Goal: Communication & Community: Participate in discussion

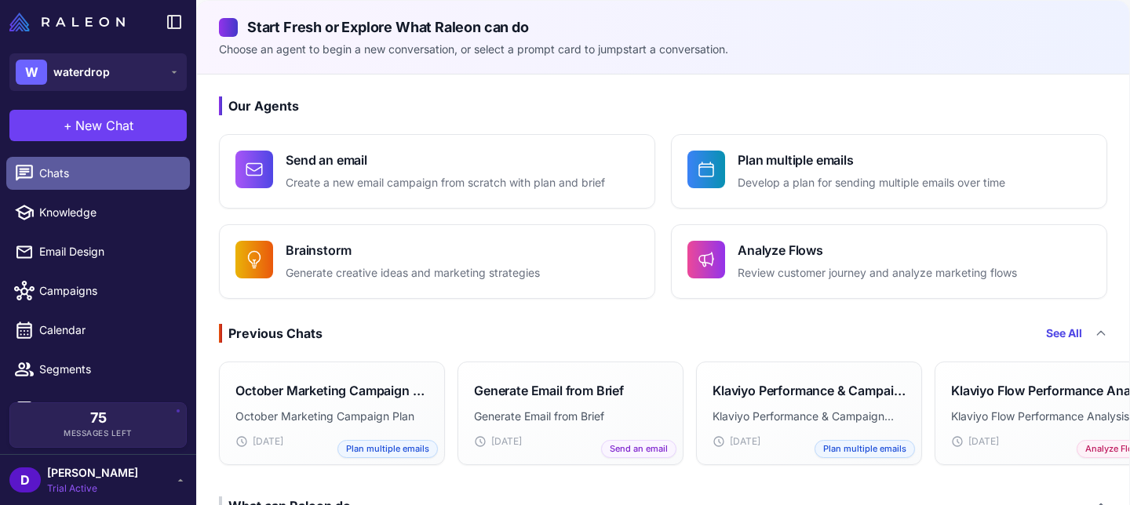
click at [78, 174] on span "Chats" at bounding box center [108, 173] width 138 height 17
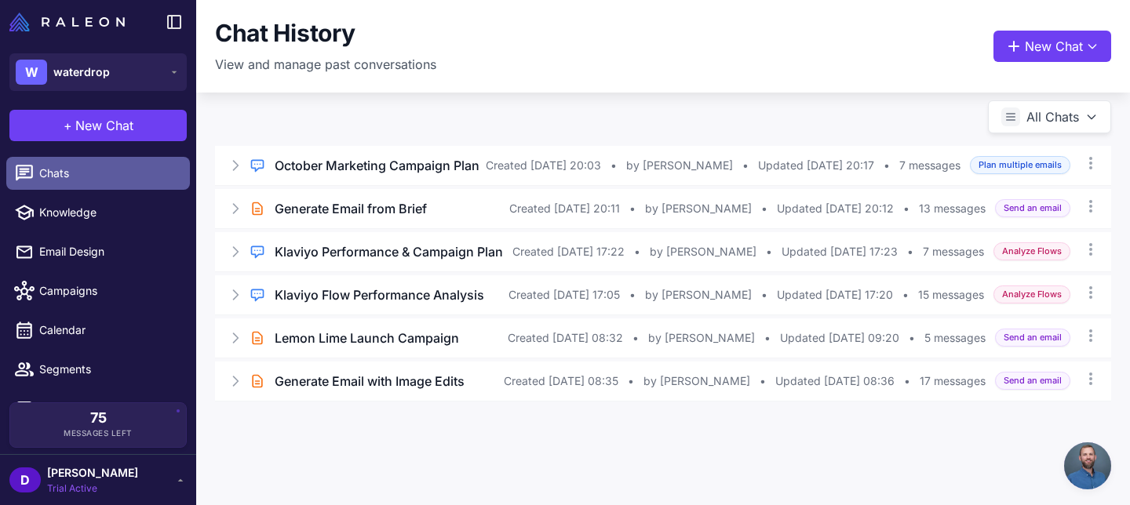
scroll to position [406, 0]
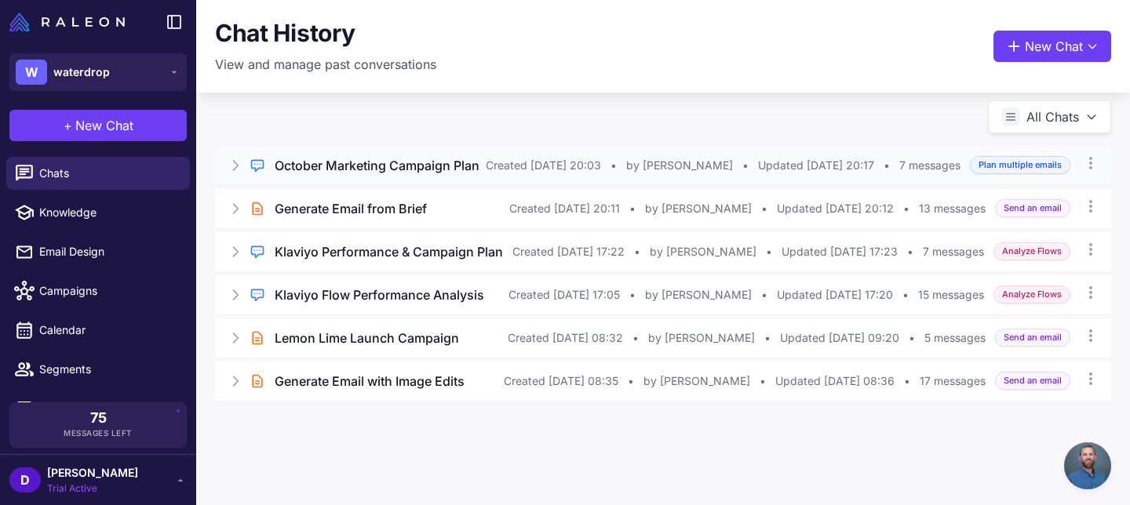
click at [235, 170] on icon at bounding box center [236, 166] width 16 height 16
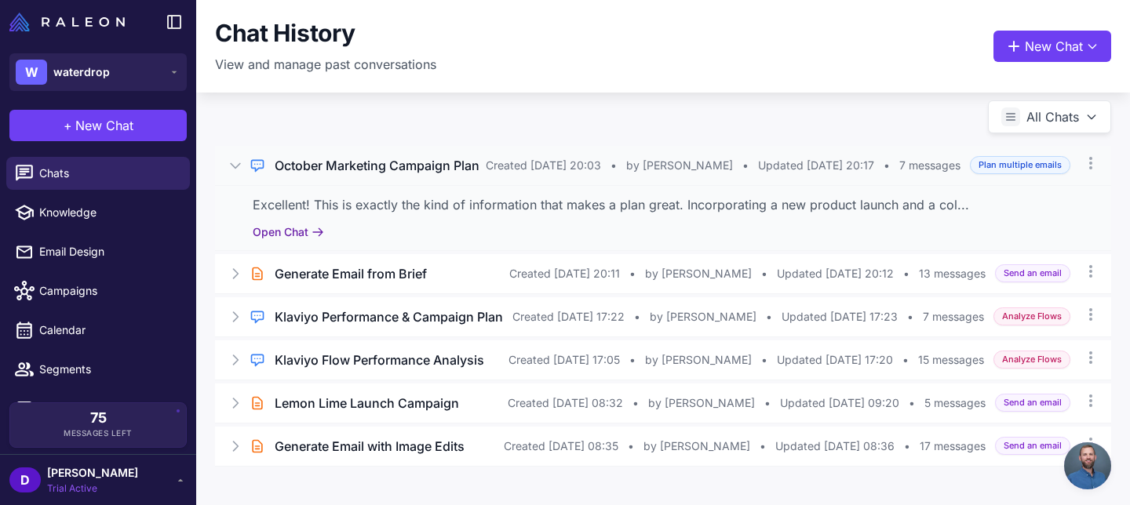
click at [299, 241] on button "Open Chat" at bounding box center [288, 232] width 71 height 17
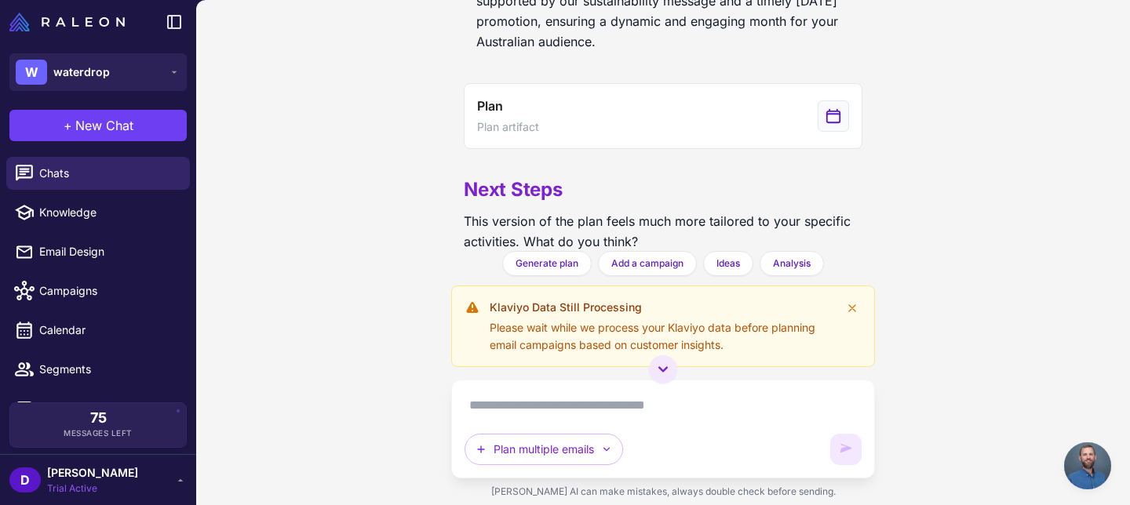
scroll to position [3322, 0]
